Goal: Information Seeking & Learning: Find specific page/section

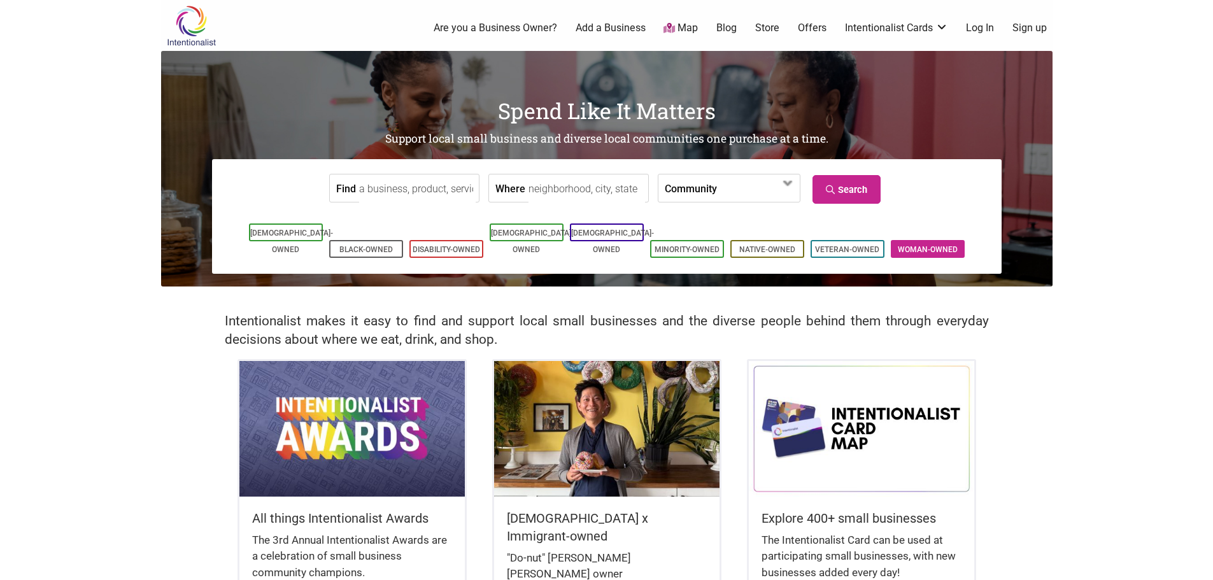
click at [922, 240] on li "Woman-Owned" at bounding box center [927, 249] width 74 height 18
click at [738, 192] on span at bounding box center [753, 189] width 55 height 22
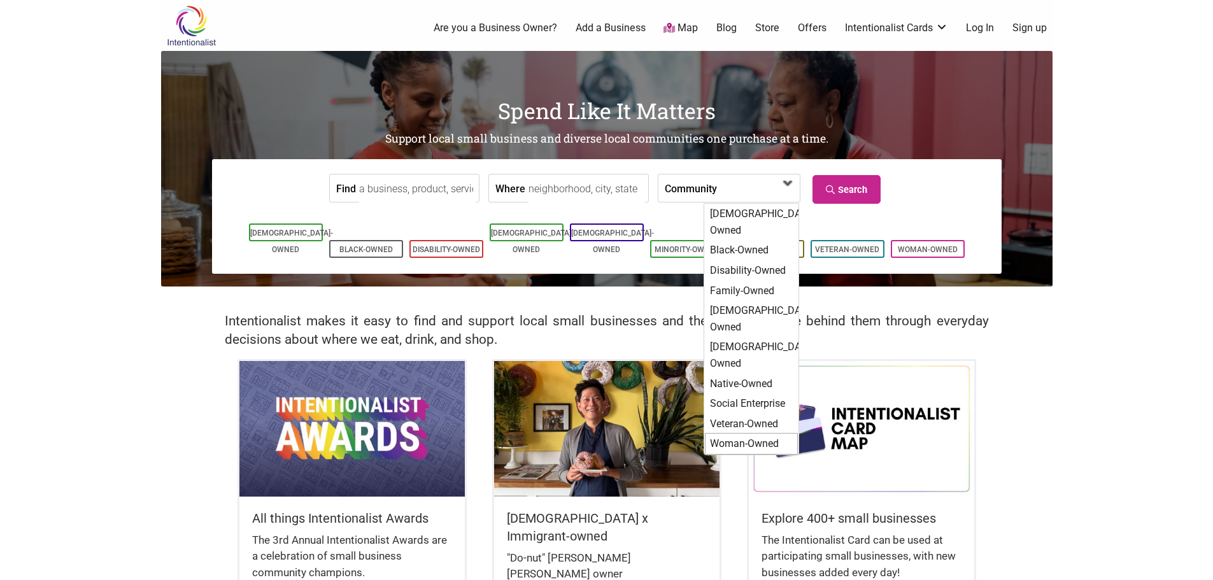
click at [745, 433] on div "Woman-Owned" at bounding box center [751, 444] width 93 height 22
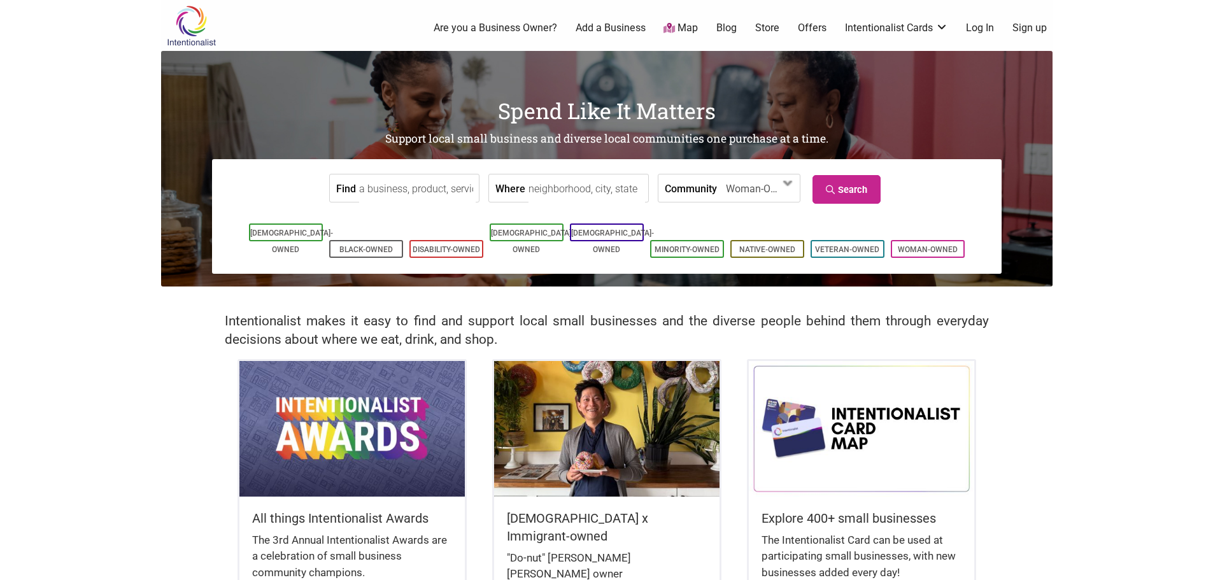
click at [552, 187] on input "Where" at bounding box center [586, 188] width 116 height 29
type input "Seattle, WA, USA"
click at [452, 189] on input "Find" at bounding box center [417, 188] width 116 height 29
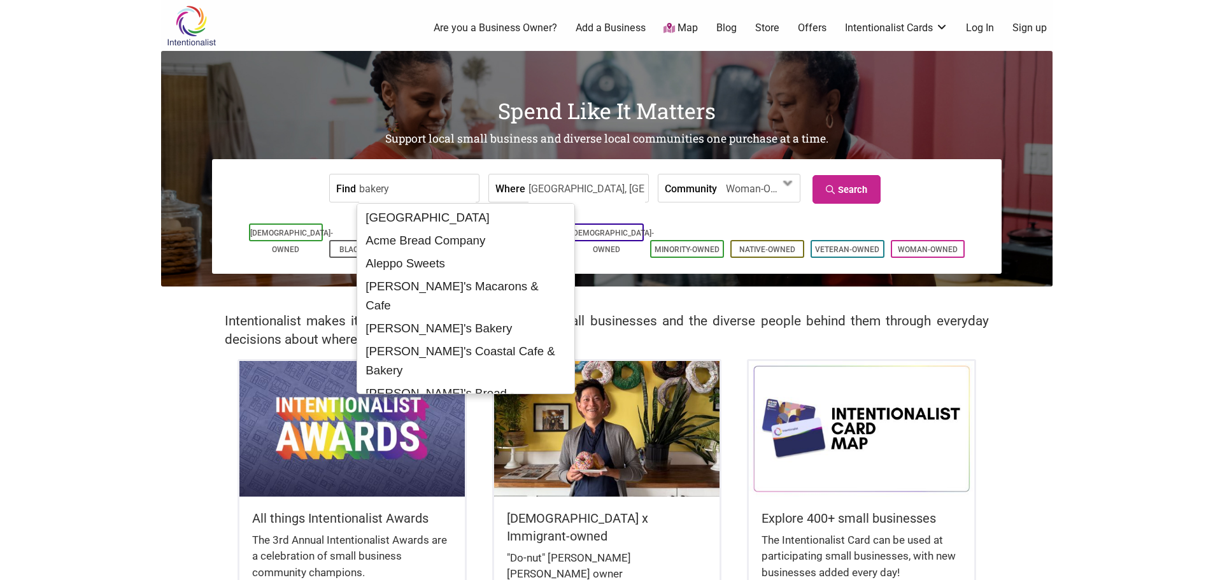
type input "bakery"
click at [403, 192] on input "bakery" at bounding box center [417, 188] width 116 height 29
drag, startPoint x: 400, startPoint y: 186, endPoint x: 354, endPoint y: 186, distance: 45.8
click at [354, 186] on div "Find bakery" at bounding box center [404, 188] width 150 height 29
click at [396, 183] on input "bakery" at bounding box center [417, 188] width 116 height 29
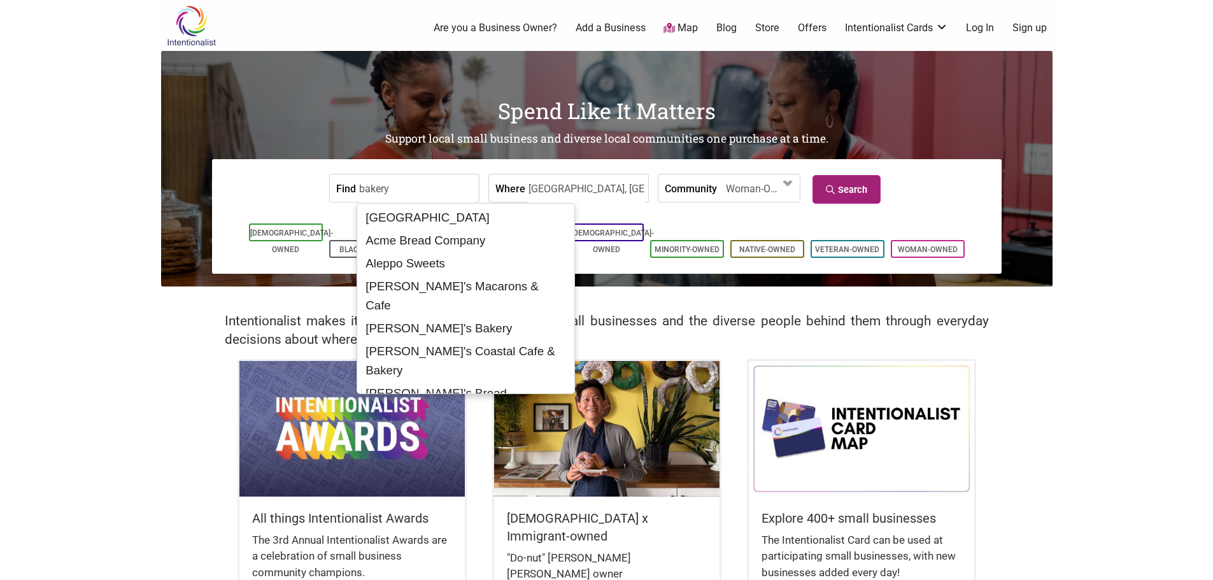
click at [843, 187] on link "Search" at bounding box center [846, 189] width 68 height 29
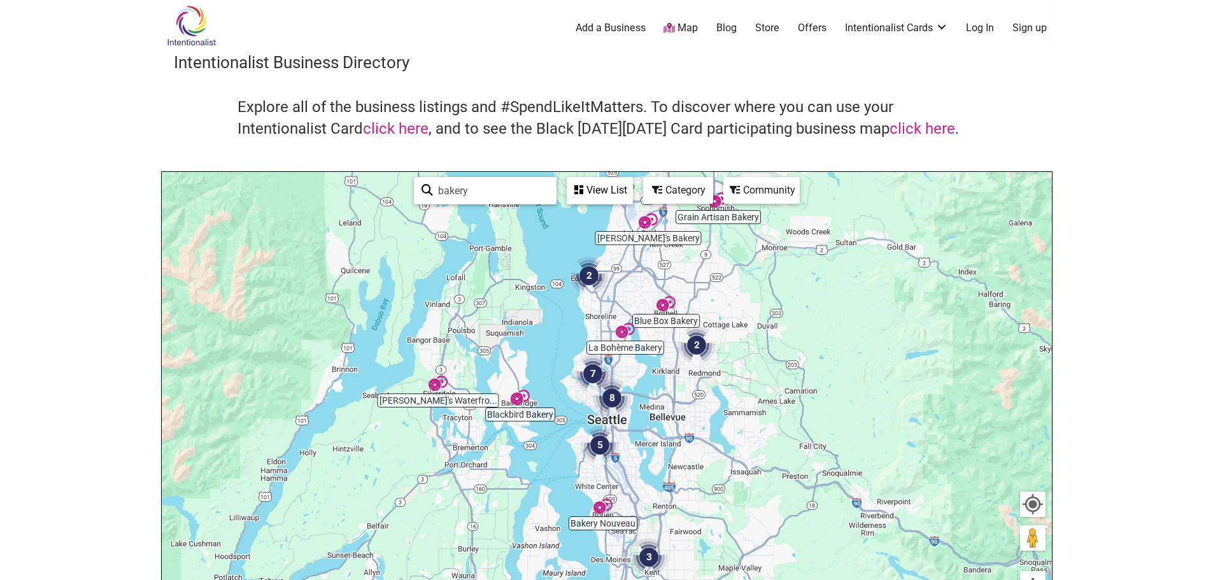
click at [609, 407] on img "8" at bounding box center [612, 398] width 48 height 48
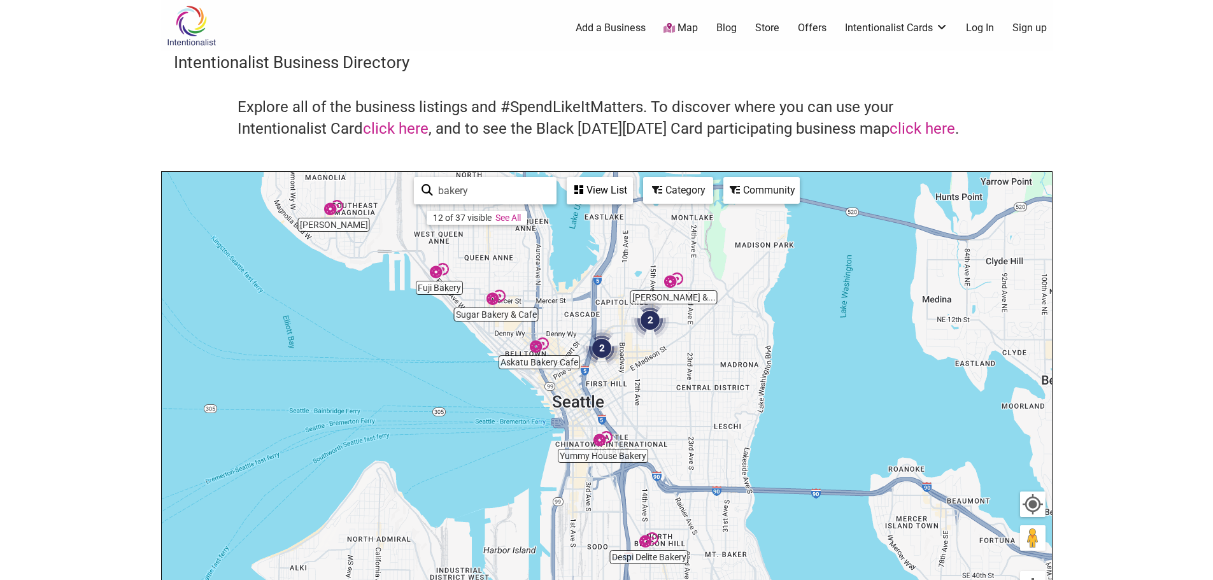
click at [652, 321] on img "2" at bounding box center [650, 320] width 48 height 48
click at [658, 317] on img "2" at bounding box center [650, 320] width 48 height 48
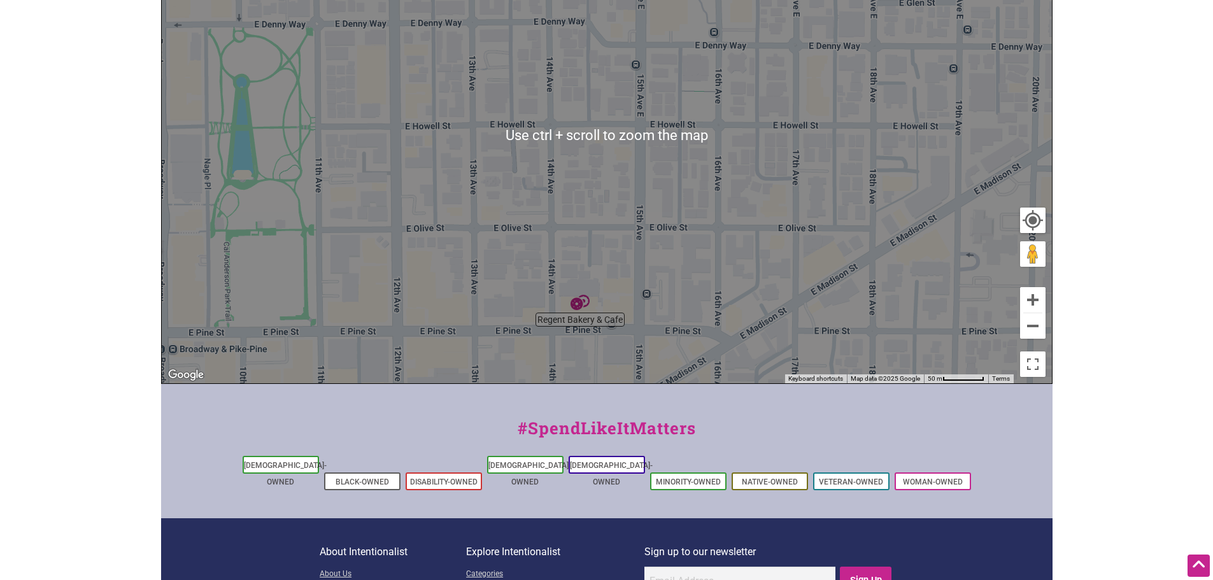
scroll to position [255, 0]
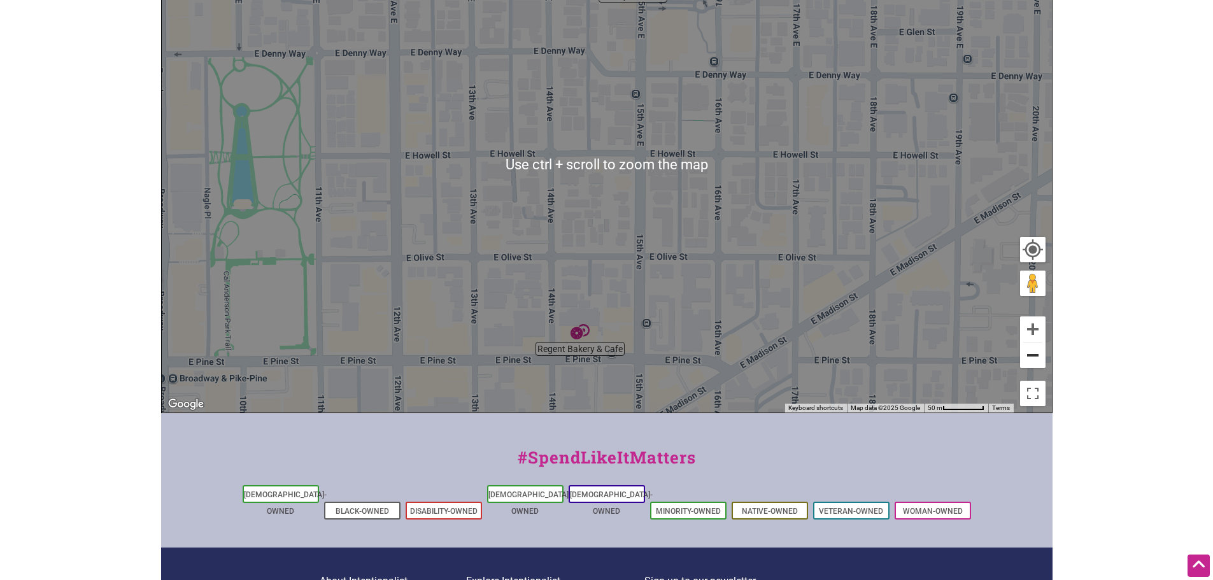
click at [1031, 361] on button "Zoom out" at bounding box center [1032, 354] width 25 height 25
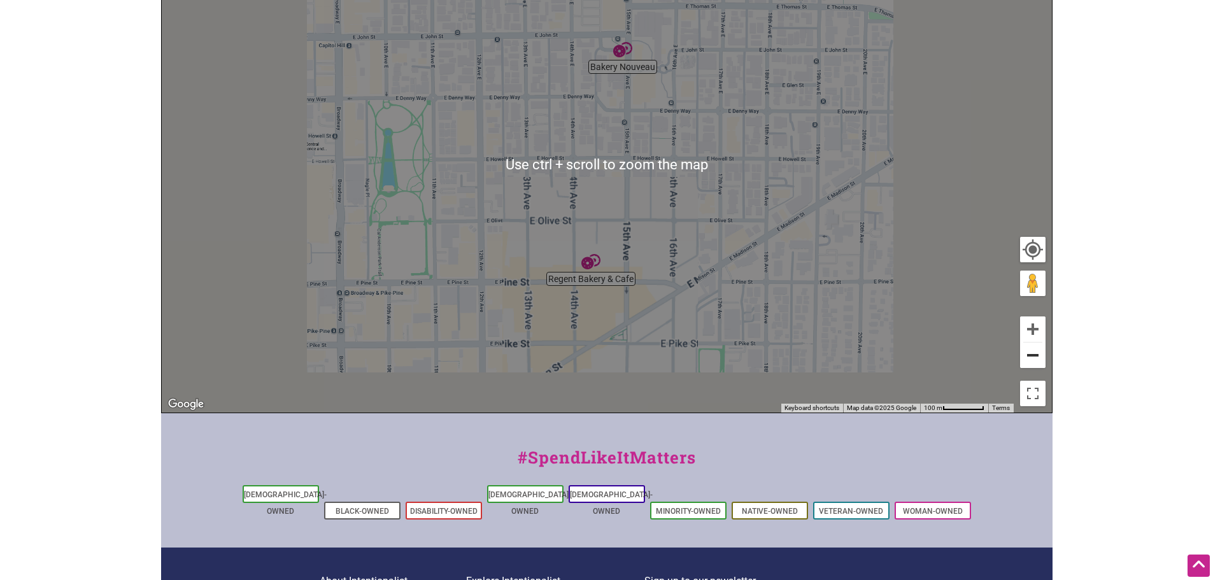
click at [1032, 356] on button "Zoom out" at bounding box center [1032, 354] width 25 height 25
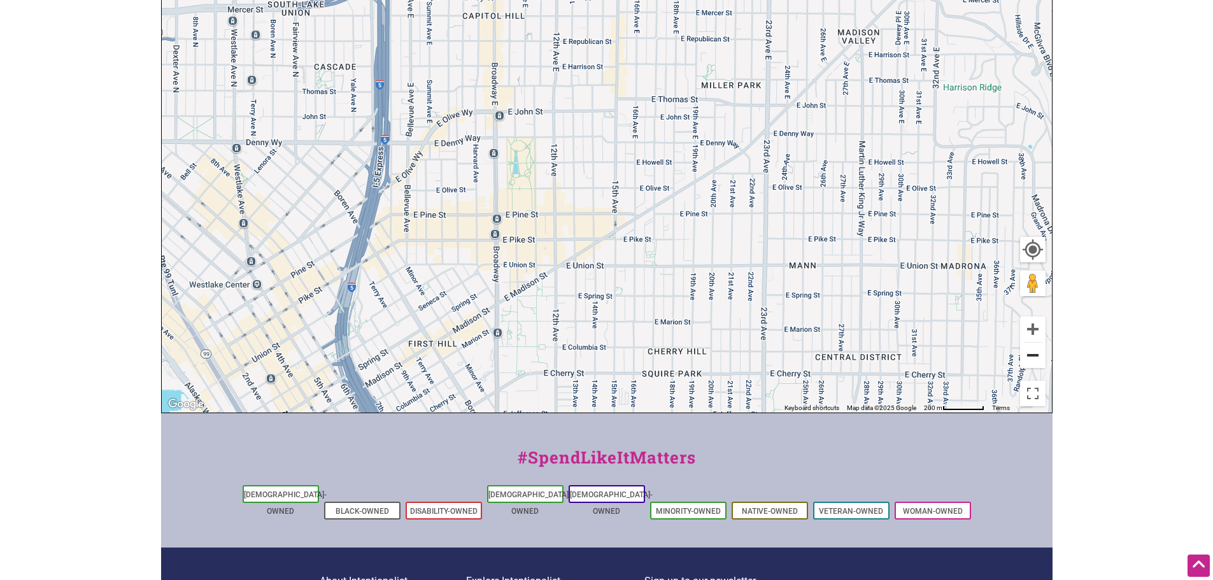
click at [1032, 356] on button "Zoom out" at bounding box center [1032, 354] width 25 height 25
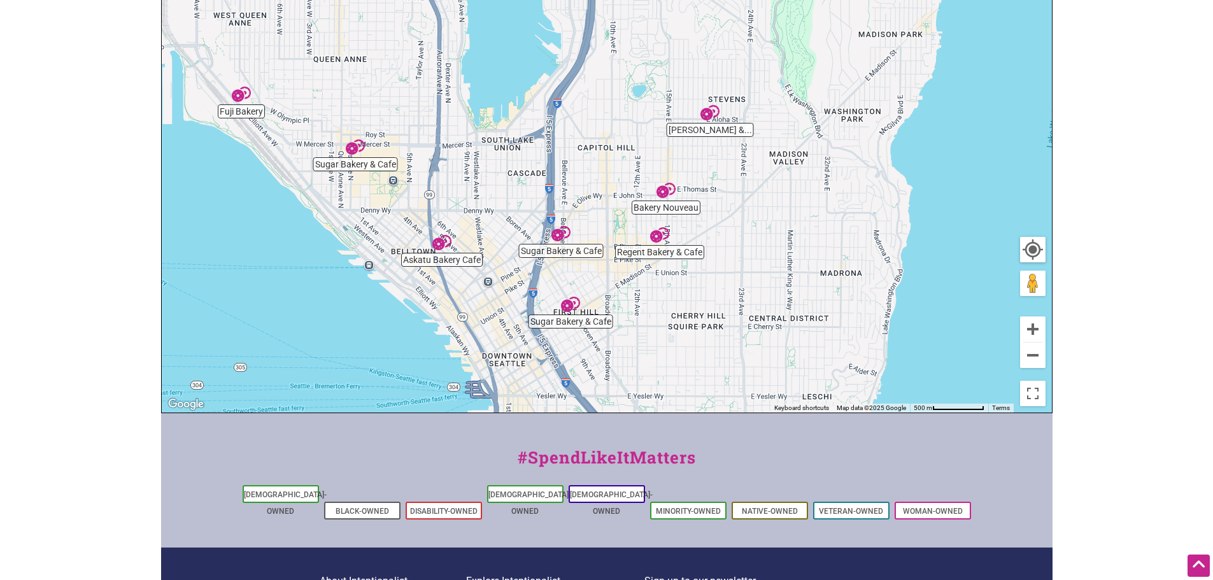
drag, startPoint x: 483, startPoint y: 99, endPoint x: 539, endPoint y: 161, distance: 83.4
click at [539, 161] on div "To navigate, press the arrow keys." at bounding box center [607, 164] width 890 height 495
click at [556, 235] on img "Sugar Bakery & Cafe" at bounding box center [560, 233] width 29 height 29
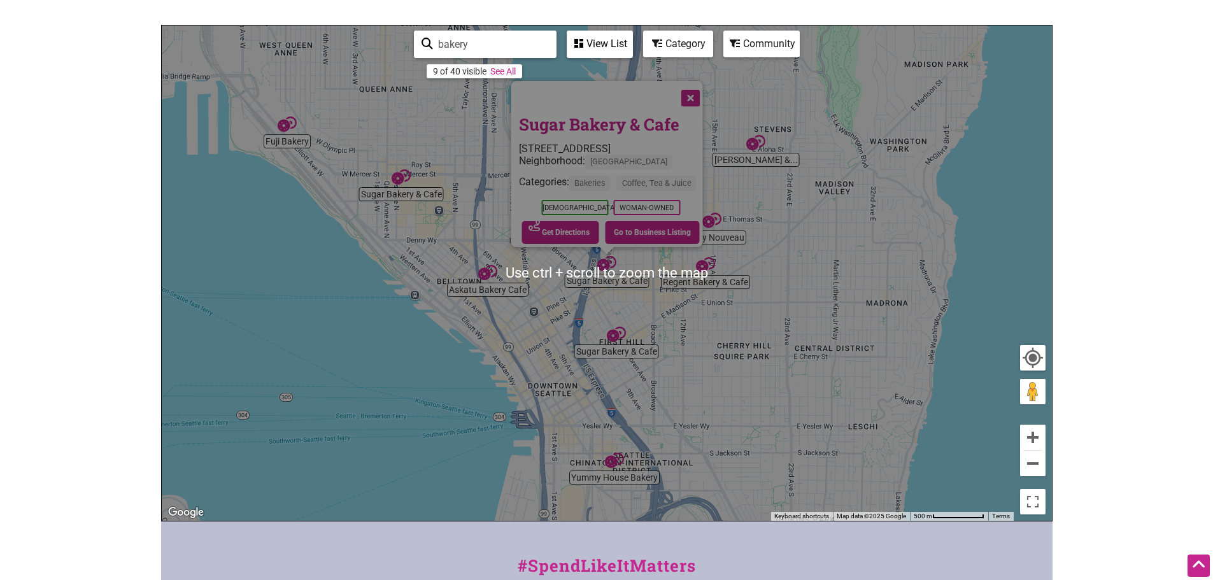
scroll to position [127, 0]
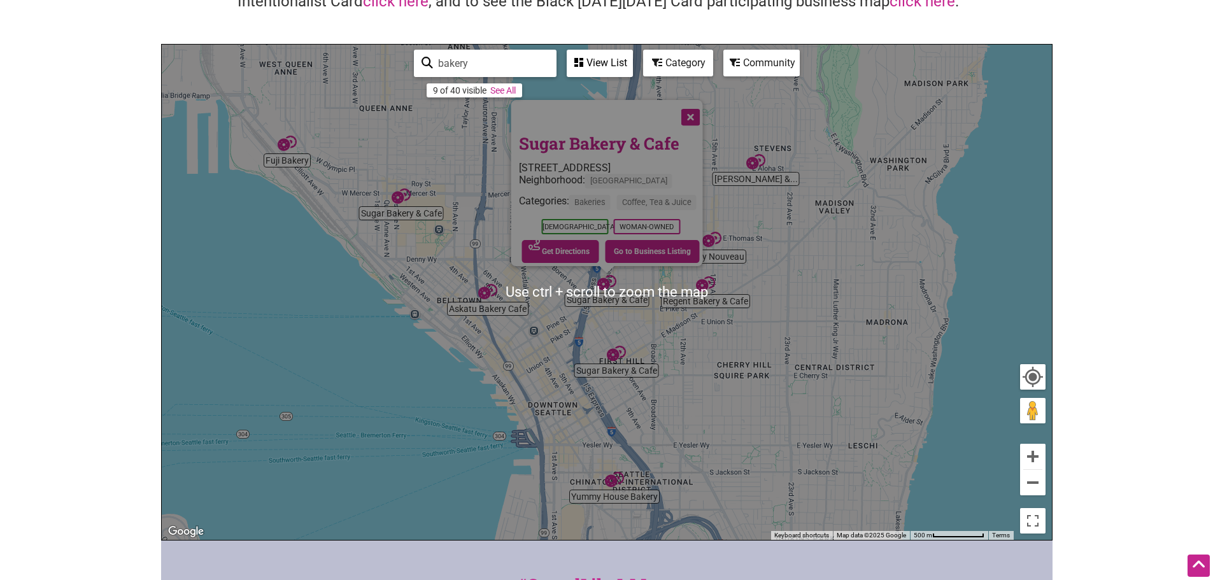
click at [658, 114] on div at bounding box center [594, 116] width 152 height 32
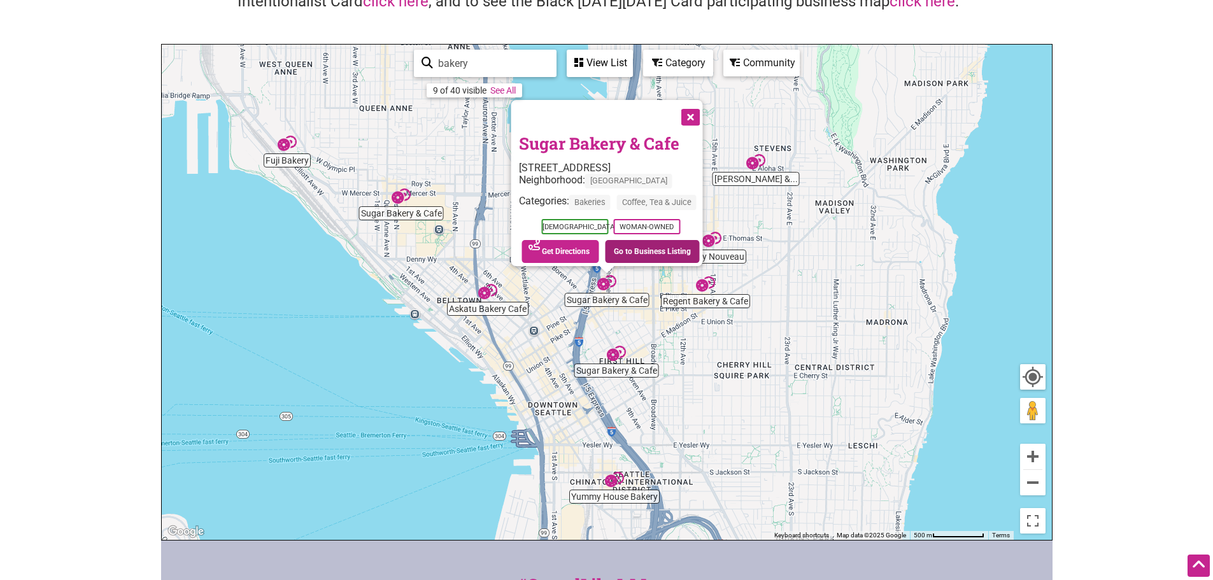
click at [646, 244] on link "Go to Business Listing" at bounding box center [652, 251] width 95 height 23
click at [612, 479] on img "Yummy House Bakery" at bounding box center [614, 479] width 29 height 29
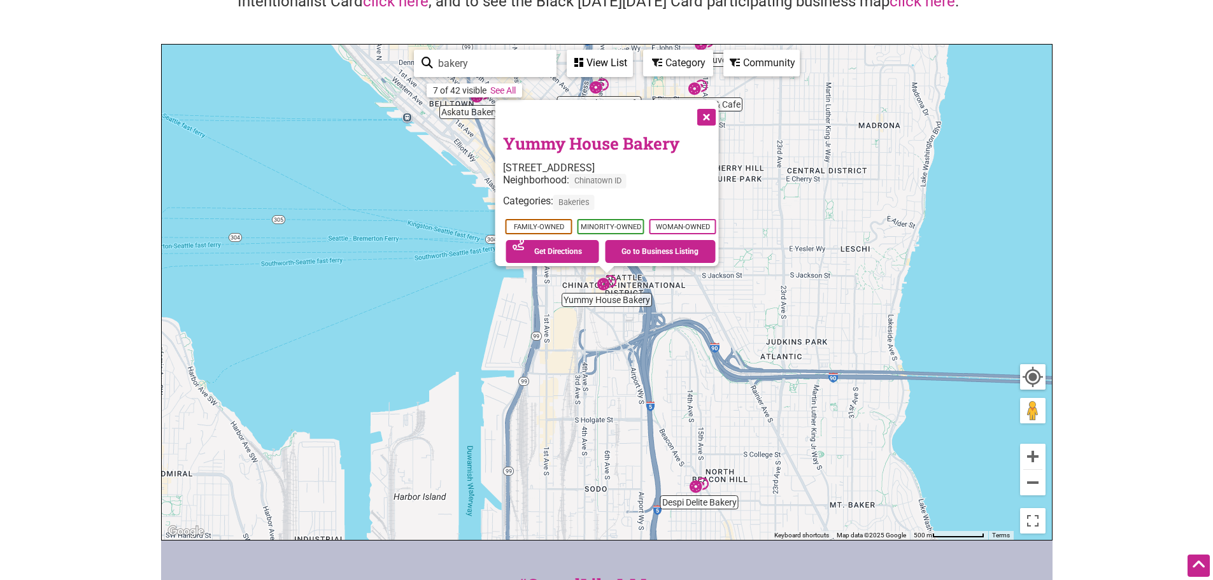
click at [568, 174] on span "Chinatown ID" at bounding box center [596, 181] width 57 height 15
click at [556, 134] on link "Yummy House Bakery" at bounding box center [590, 143] width 176 height 22
click at [707, 109] on button "Close" at bounding box center [705, 116] width 32 height 32
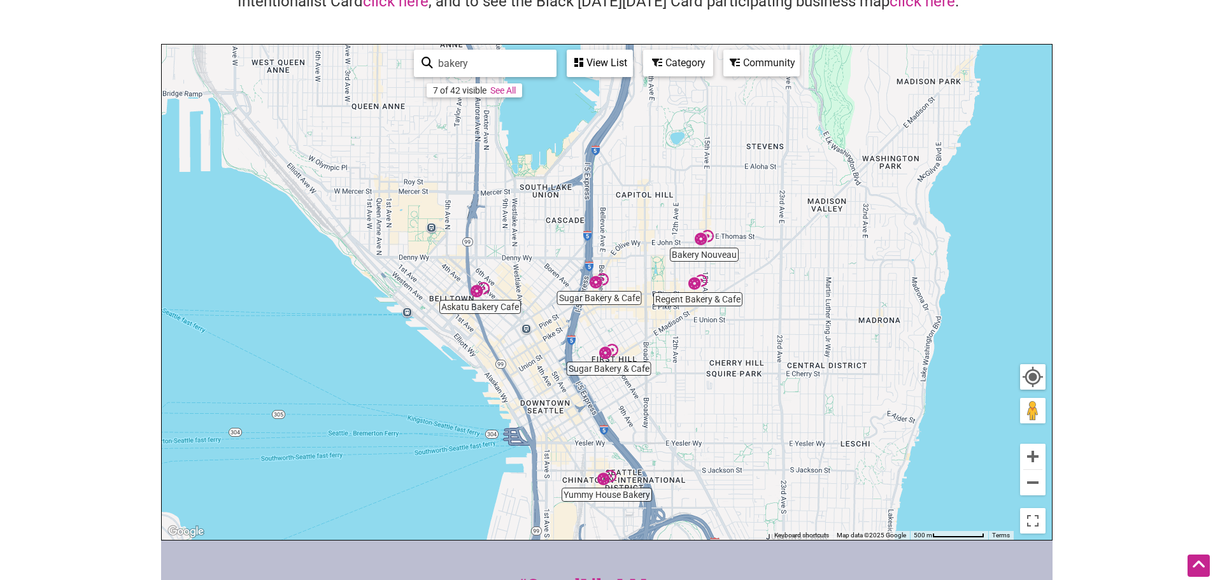
drag, startPoint x: 684, startPoint y: 183, endPoint x: 684, endPoint y: 384, distance: 201.1
click at [684, 384] on div "To navigate, press the arrow keys." at bounding box center [607, 292] width 890 height 495
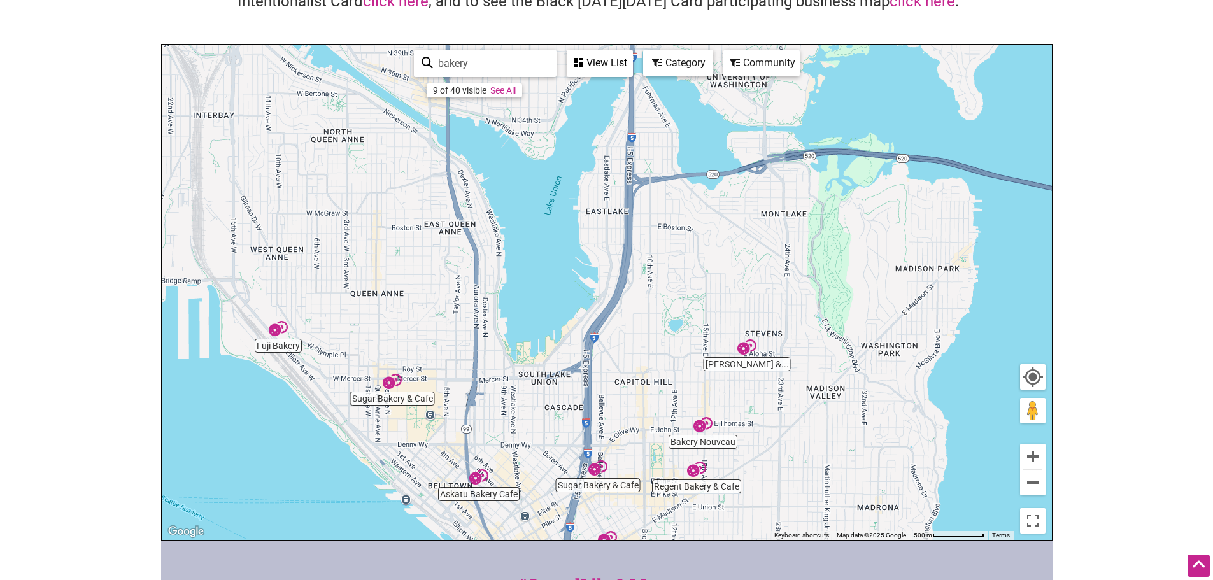
drag, startPoint x: 523, startPoint y: 172, endPoint x: 521, endPoint y: 362, distance: 189.0
click at [521, 362] on div "To navigate, press the arrow keys." at bounding box center [607, 292] width 890 height 495
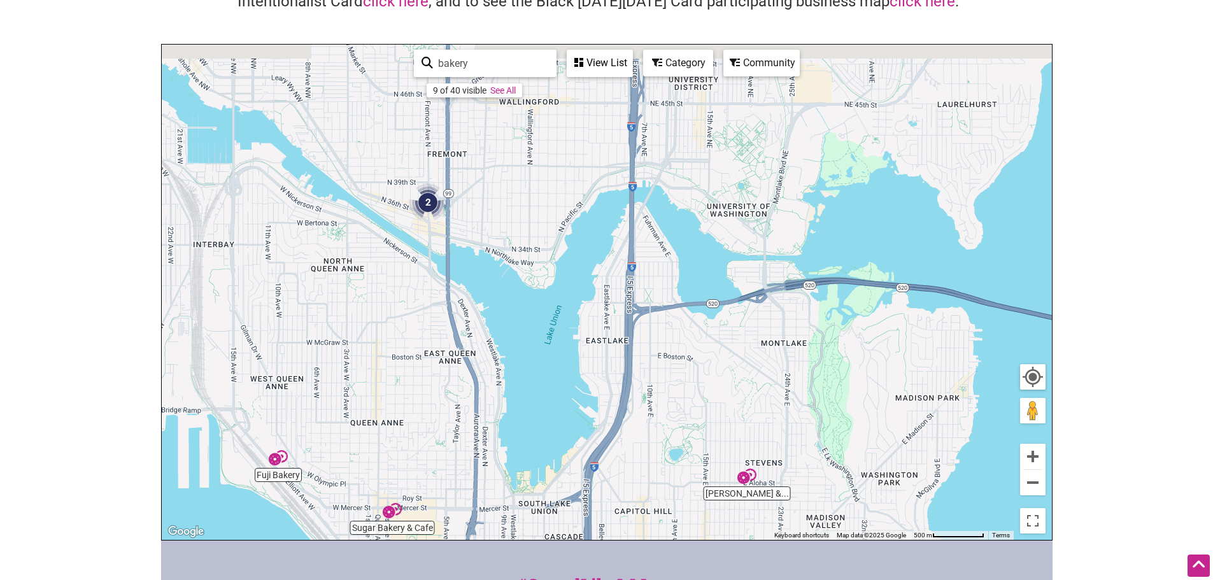
drag, startPoint x: 570, startPoint y: 203, endPoint x: 570, endPoint y: 336, distance: 133.0
click at [570, 336] on div "To navigate, press the arrow keys." at bounding box center [607, 292] width 890 height 495
click at [425, 202] on img "2" at bounding box center [428, 202] width 48 height 48
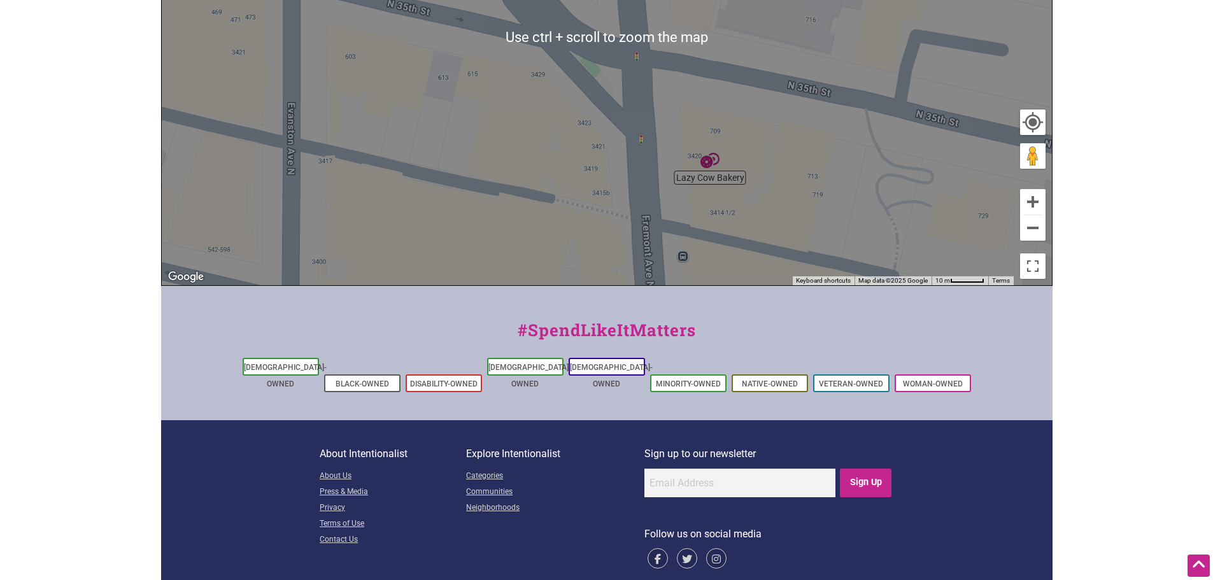
scroll to position [255, 0]
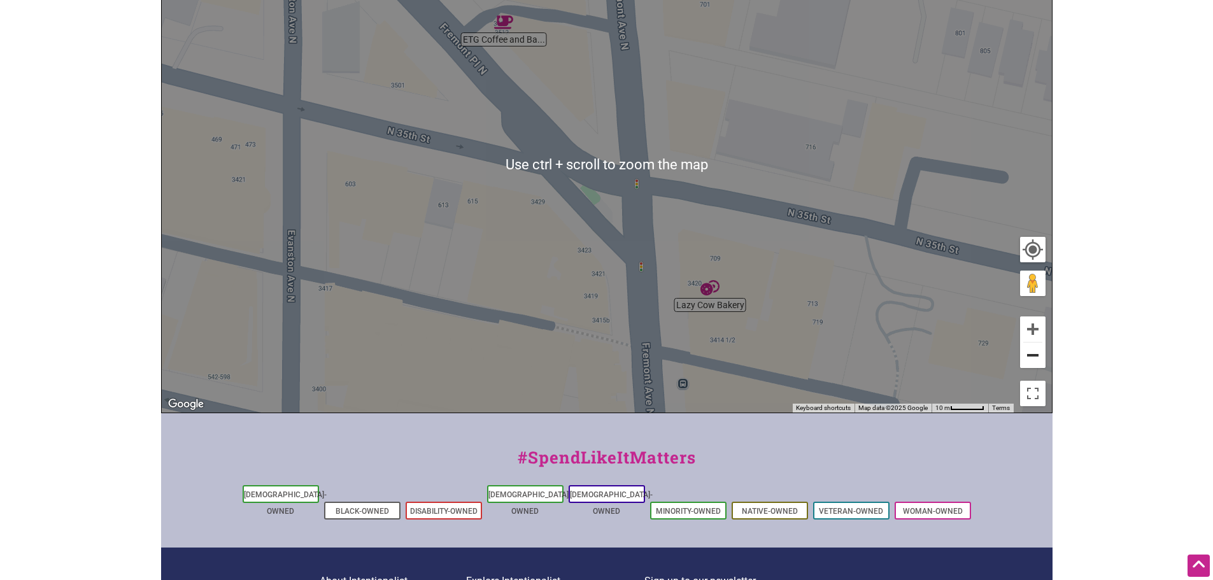
click at [1027, 356] on button "Zoom out" at bounding box center [1032, 354] width 25 height 25
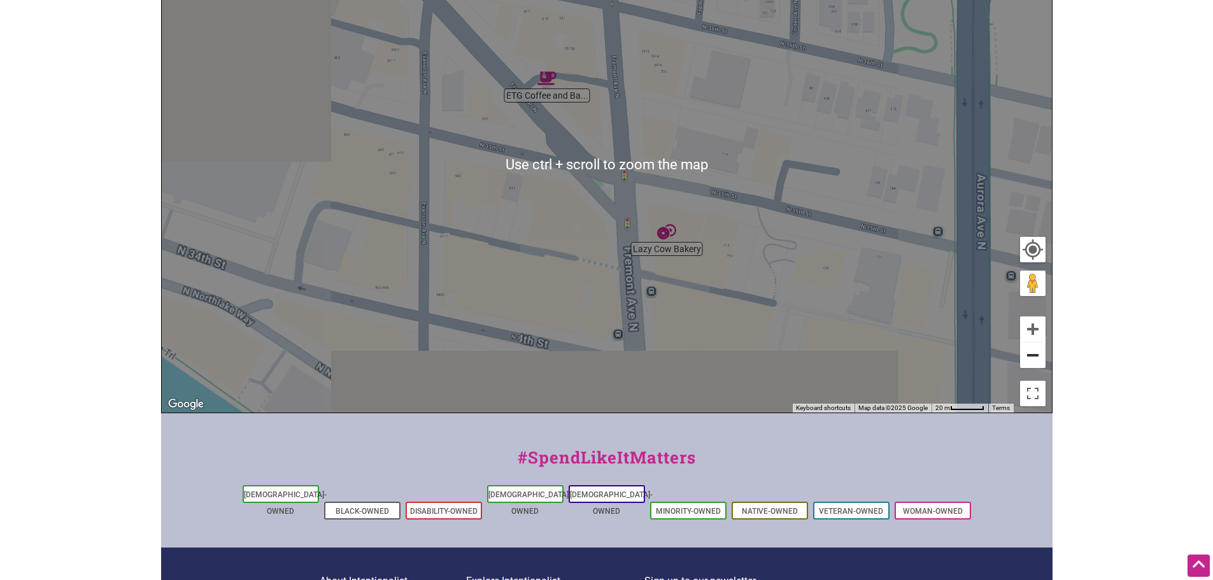
click at [1027, 356] on button "Zoom out" at bounding box center [1032, 354] width 25 height 25
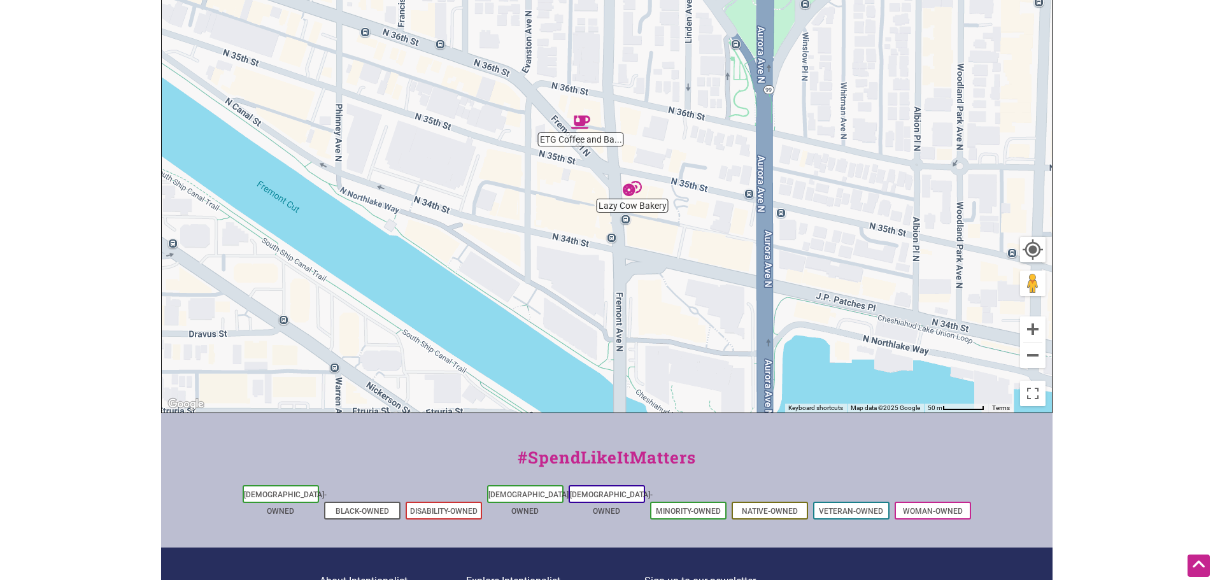
click at [630, 208] on div "To navigate, press the arrow keys." at bounding box center [607, 164] width 890 height 495
click at [625, 192] on img "Lazy Cow Bakery" at bounding box center [631, 188] width 29 height 29
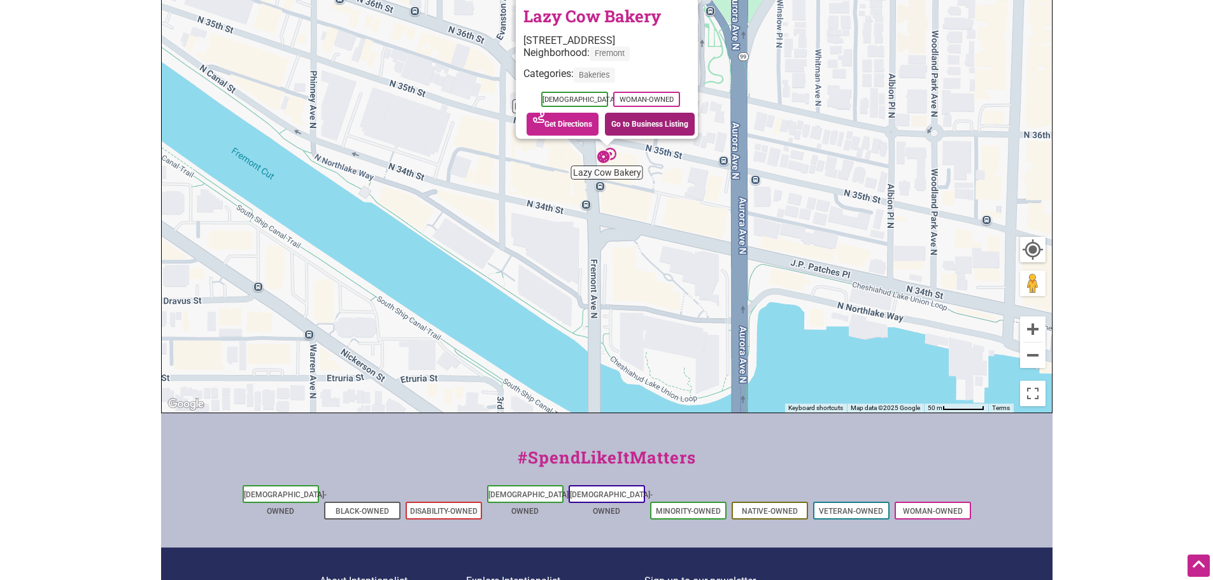
click at [635, 118] on link "Go to Business Listing" at bounding box center [650, 124] width 90 height 23
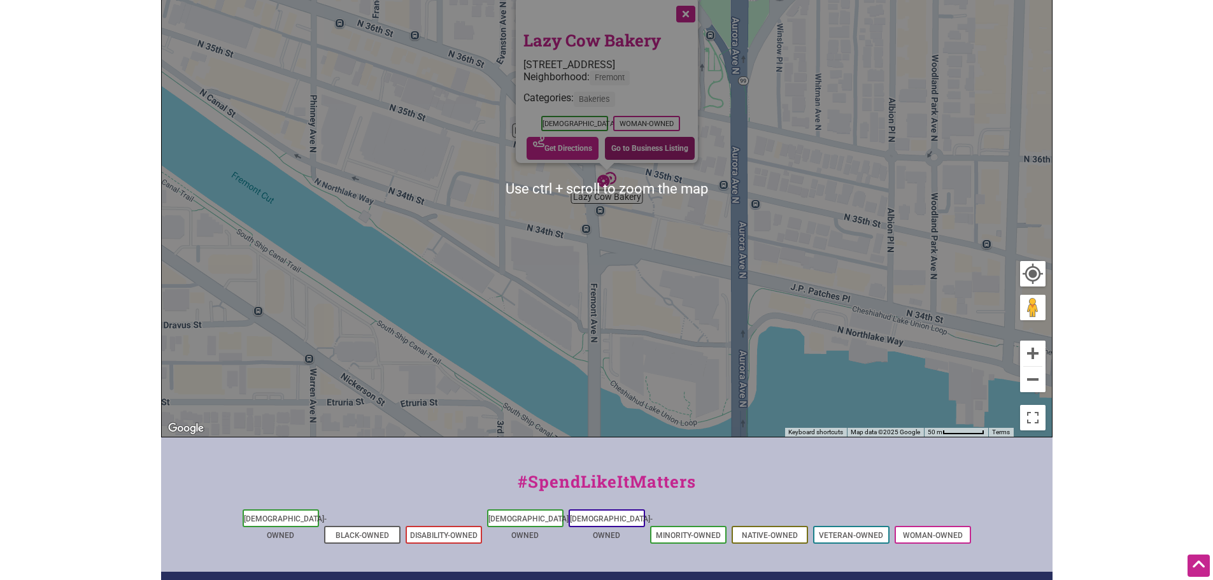
scroll to position [191, 0]
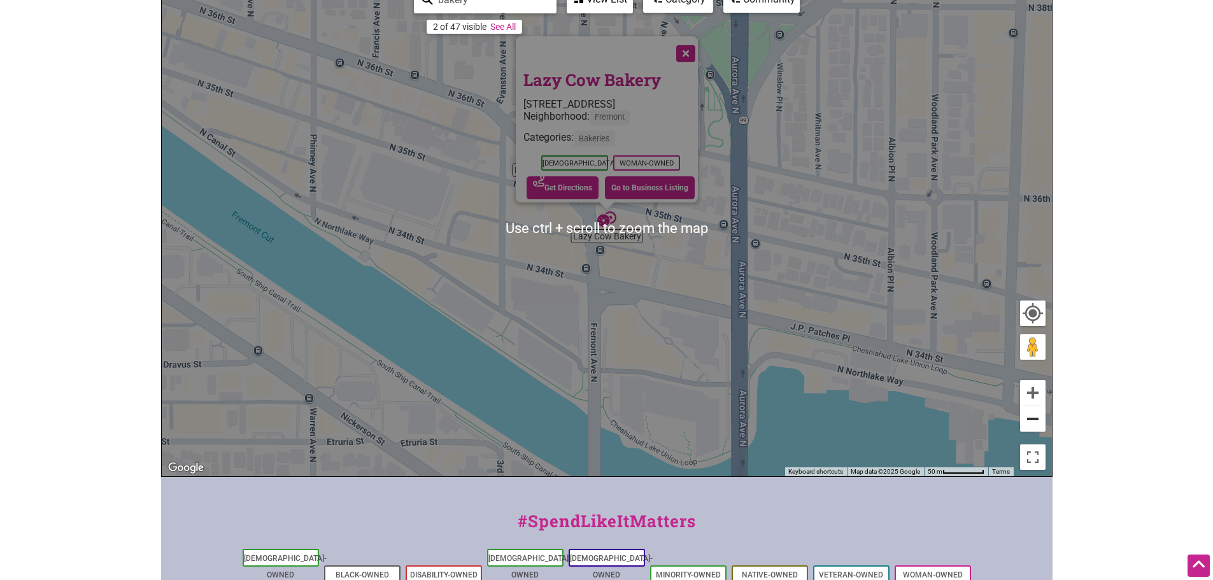
click at [1038, 418] on button "Zoom out" at bounding box center [1032, 418] width 25 height 25
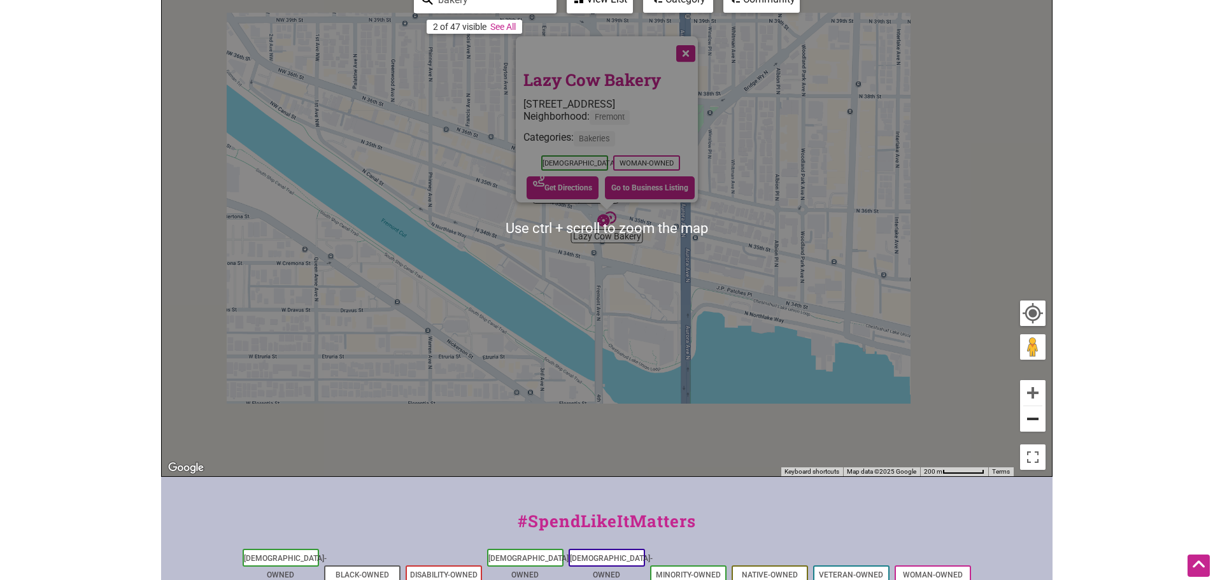
click at [1038, 418] on button "Zoom out" at bounding box center [1032, 418] width 25 height 25
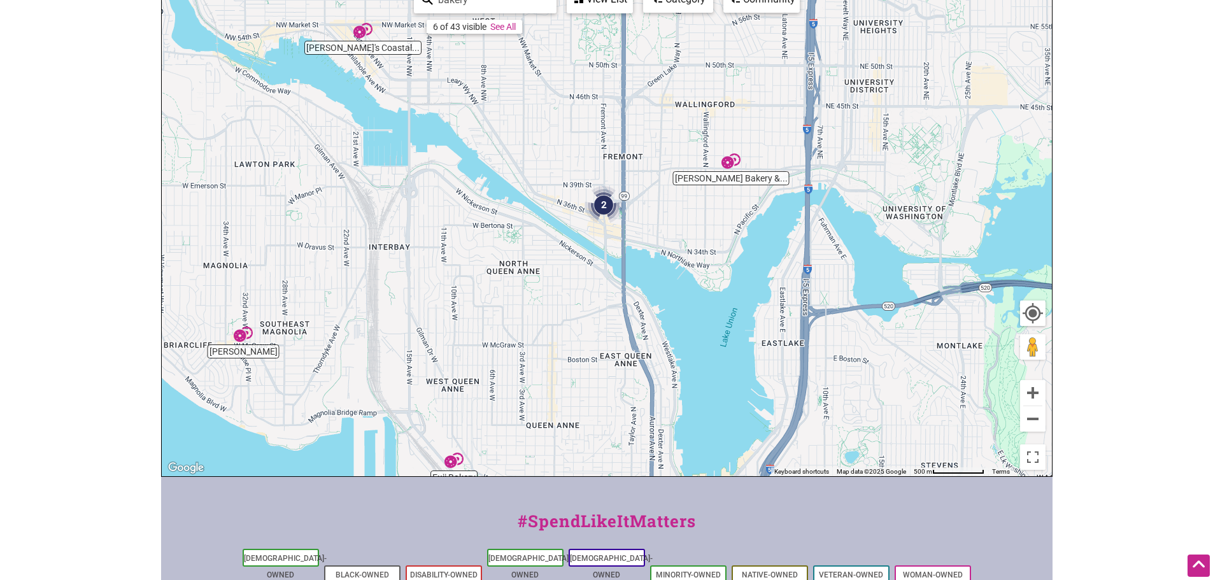
click at [724, 162] on img "Irwin's Bakery & Cafe" at bounding box center [730, 160] width 29 height 29
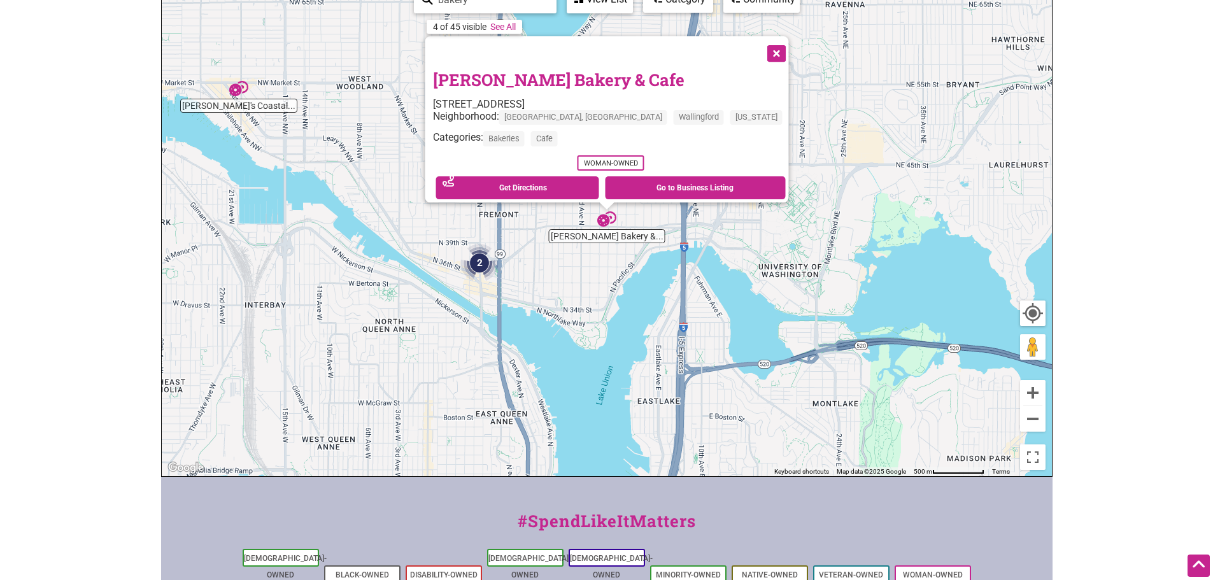
click at [526, 69] on link "[PERSON_NAME] Bakery & Cafe" at bounding box center [557, 80] width 251 height 22
click at [759, 45] on button "Close" at bounding box center [775, 52] width 32 height 32
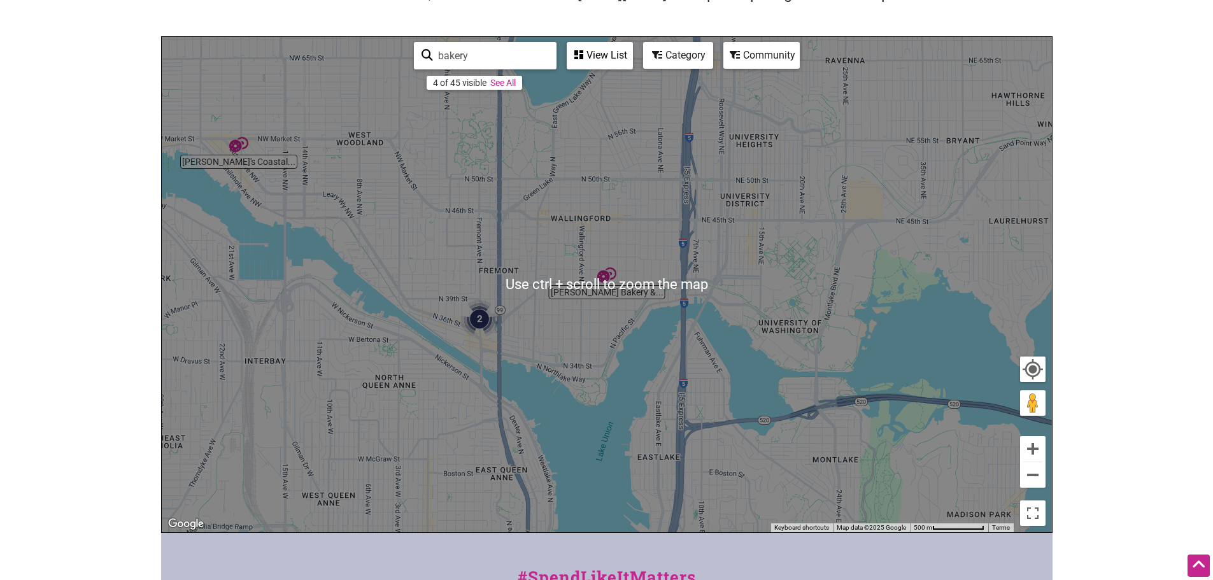
scroll to position [127, 0]
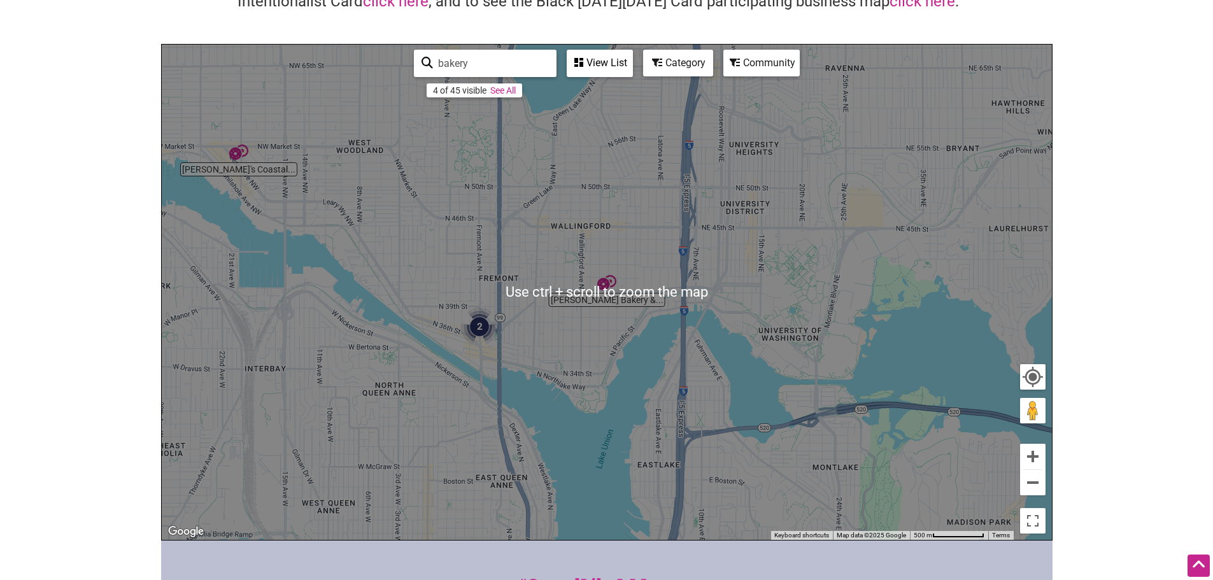
click at [1046, 493] on div "To navigate, press the arrow keys." at bounding box center [607, 292] width 890 height 495
click at [1037, 493] on button "Zoom out" at bounding box center [1032, 482] width 25 height 25
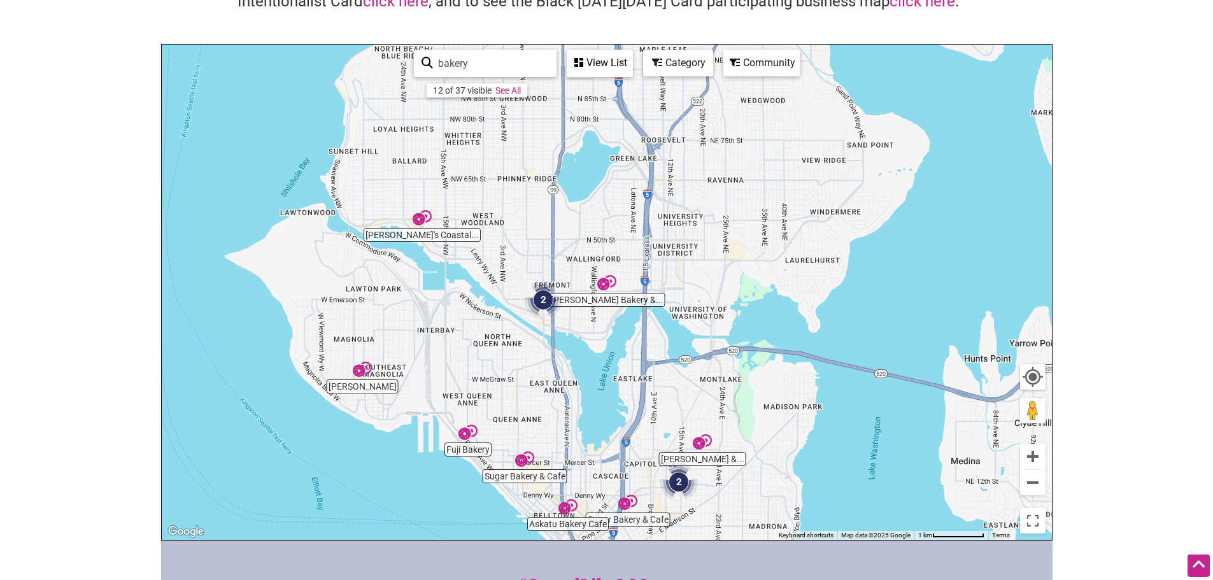
click at [360, 389] on div "To navigate, press the arrow keys." at bounding box center [607, 292] width 890 height 495
click at [358, 373] on img "Petit Pierre Bakery" at bounding box center [362, 369] width 29 height 29
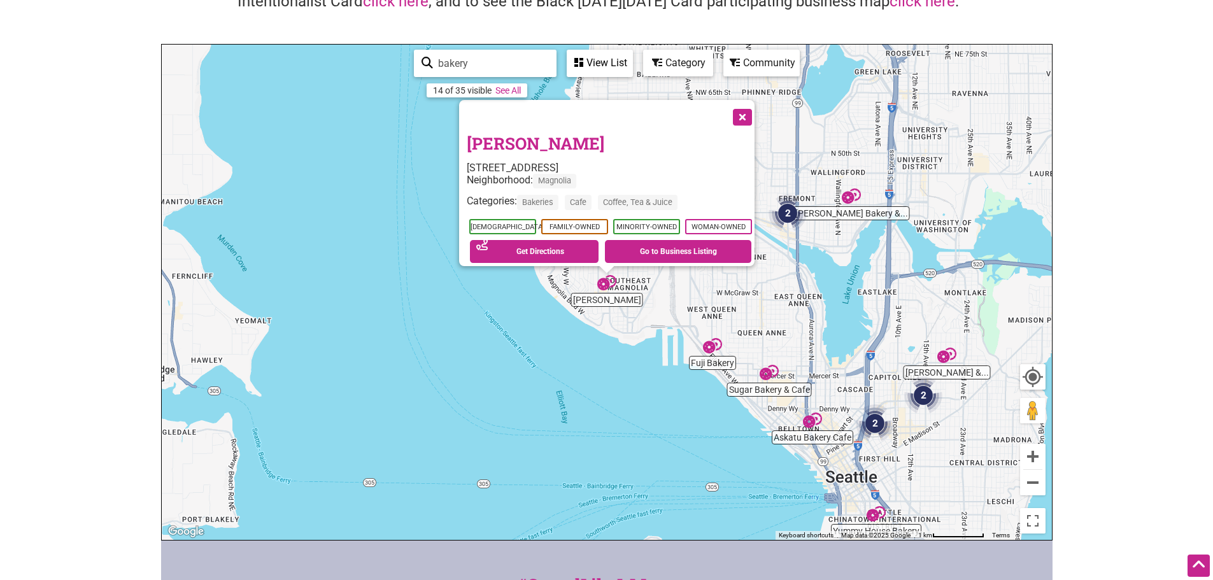
click at [531, 137] on link "Petit Pierre Bakery" at bounding box center [535, 143] width 137 height 22
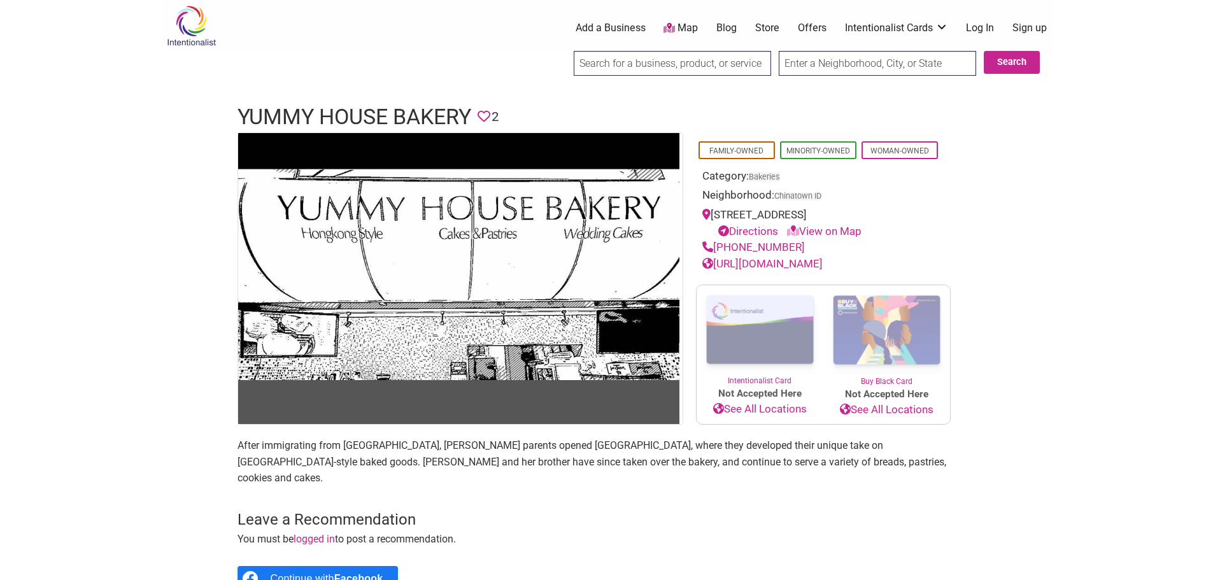
click at [759, 270] on link "https://www.facebook.com/yummyhousebakery/" at bounding box center [762, 263] width 120 height 13
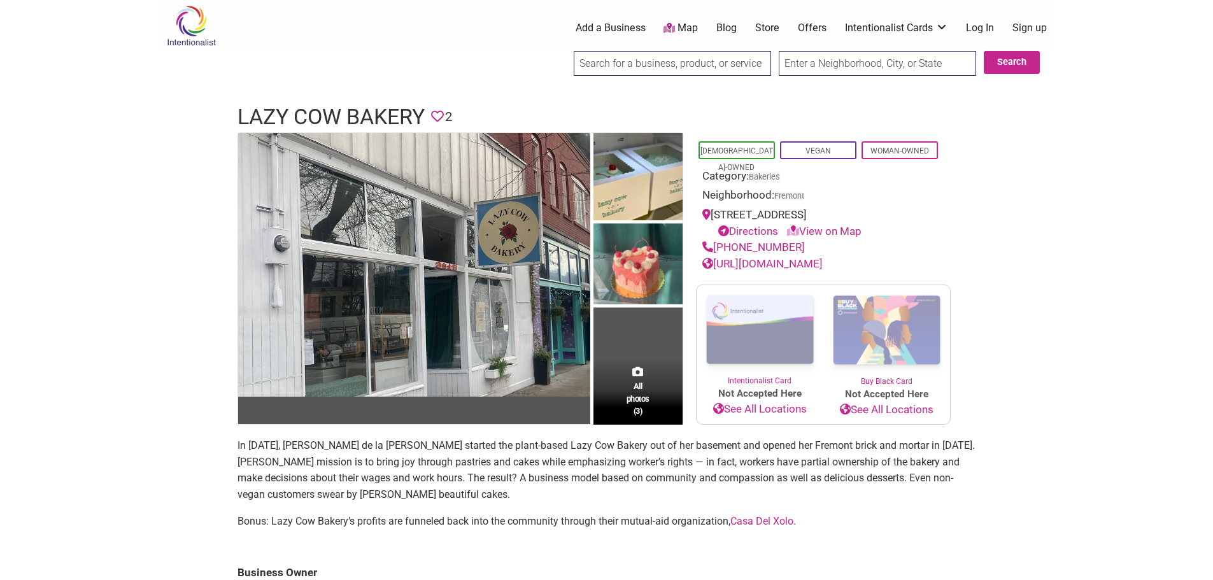
click at [822, 262] on link "https://www.lazycowbakeryseattle.com/" at bounding box center [762, 263] width 120 height 13
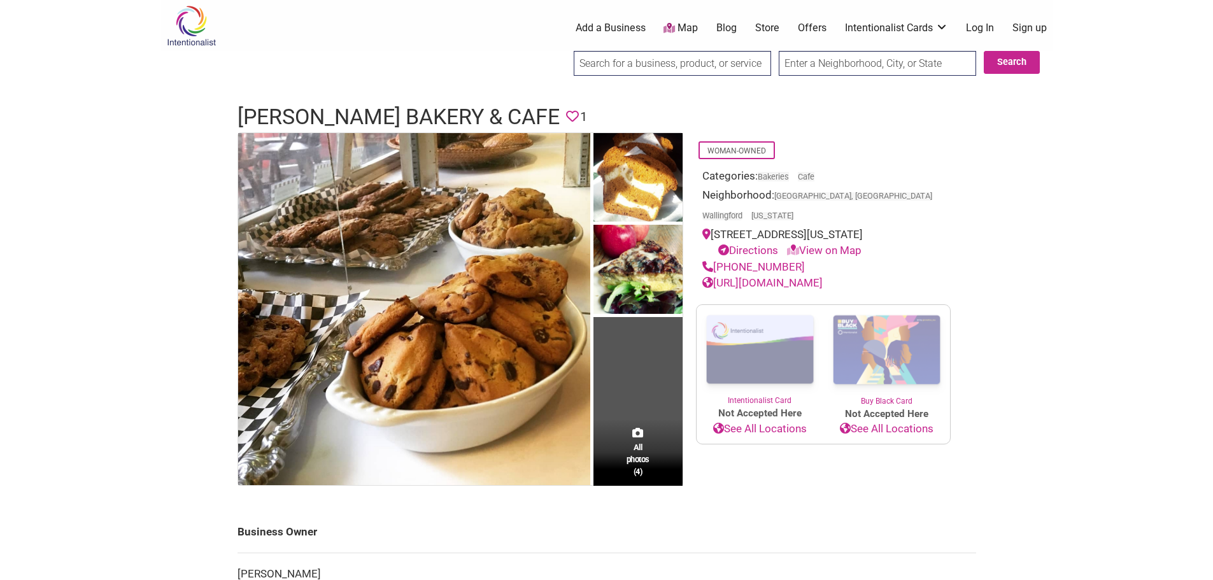
click at [822, 276] on link "[URL][DOMAIN_NAME]" at bounding box center [762, 282] width 120 height 13
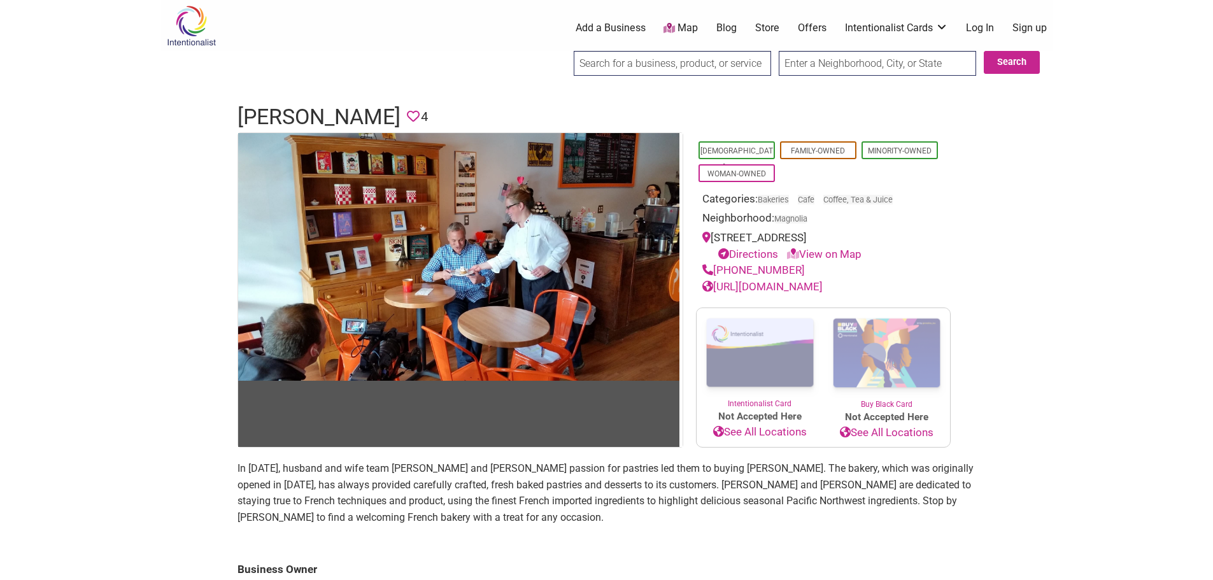
click at [843, 279] on div "[URL][DOMAIN_NAME]" at bounding box center [823, 287] width 242 height 17
click at [822, 285] on link "[URL][DOMAIN_NAME]" at bounding box center [762, 286] width 120 height 13
click at [789, 287] on link "https://www.petitpierrebakery.com/" at bounding box center [762, 286] width 120 height 13
